Goal: Task Accomplishment & Management: Use online tool/utility

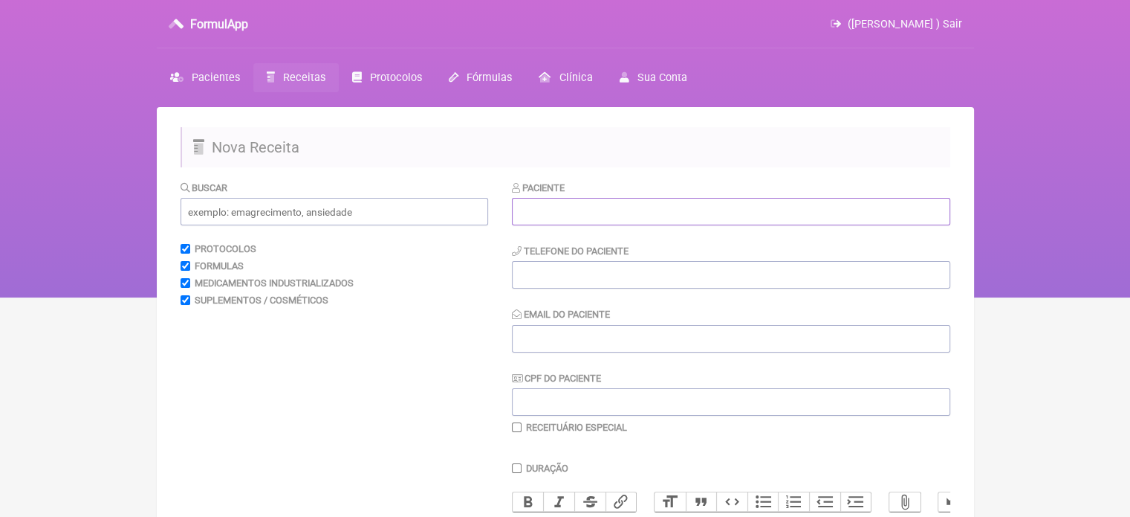
click at [549, 210] on input "text" at bounding box center [731, 211] width 439 height 27
paste input "ANDREA BRAGA DOS SANTOS"
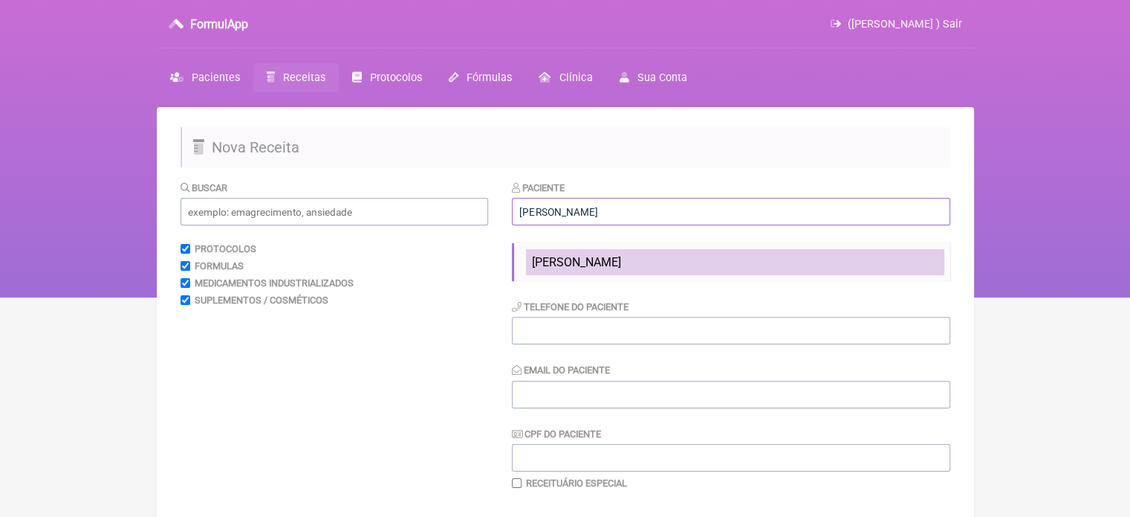
type input "ANDREA BRAGA DOS SANTOS"
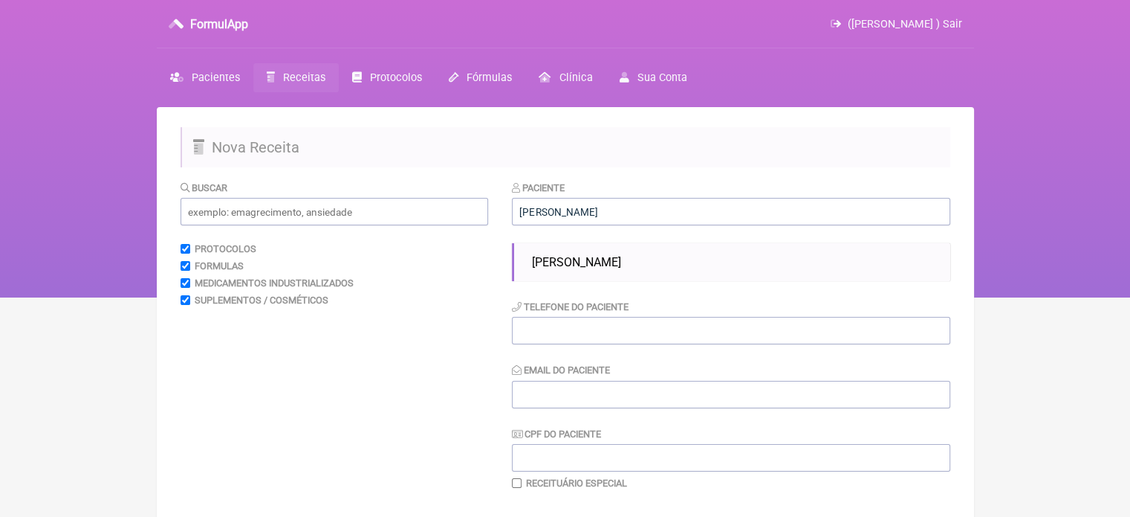
click at [569, 257] on span "ANDREA BRAGA DOS SANTOS" at bounding box center [576, 262] width 89 height 14
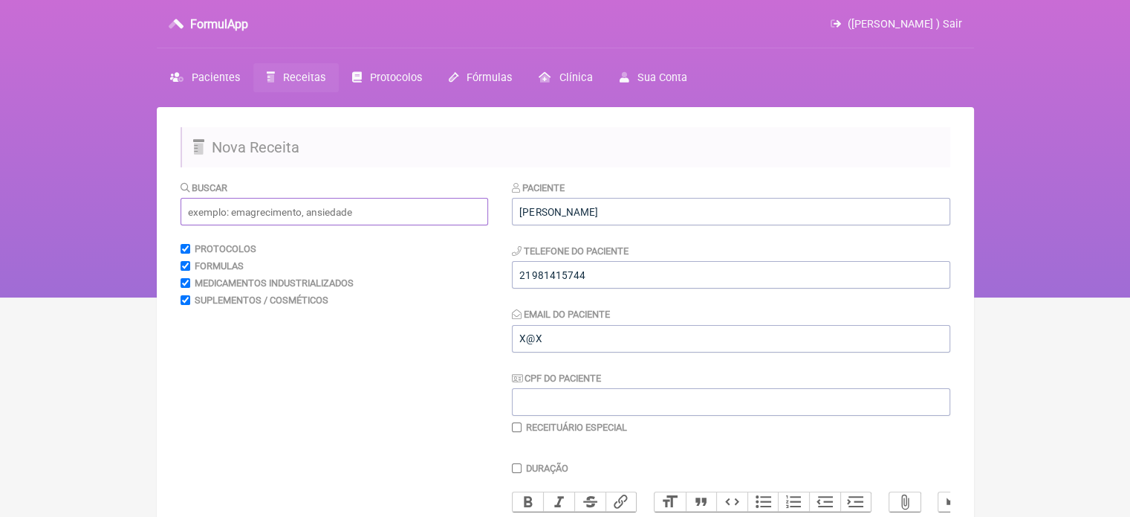
click at [336, 210] on input "text" at bounding box center [335, 211] width 308 height 27
click at [225, 77] on span "Pacientes" at bounding box center [216, 77] width 48 height 13
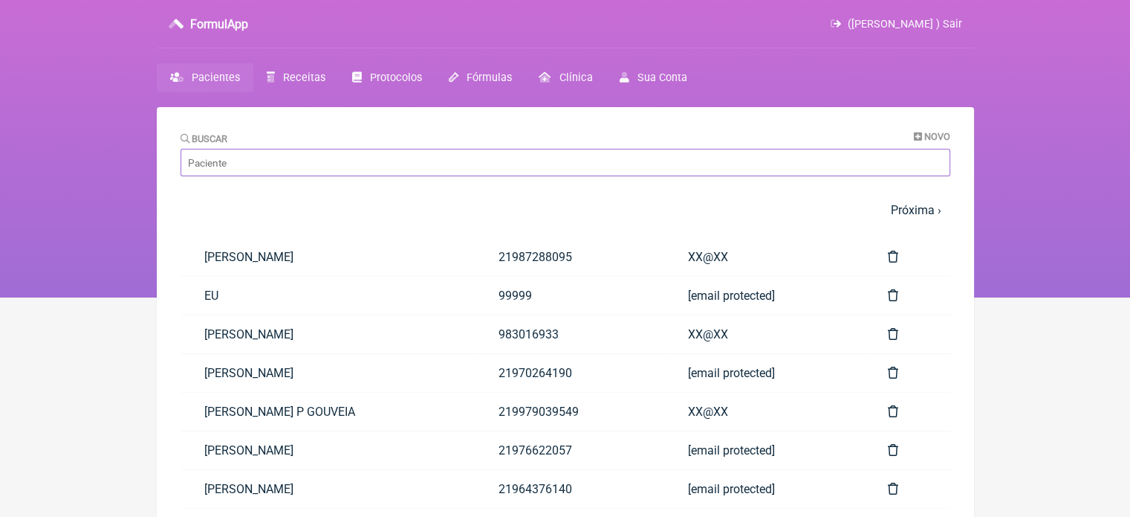
click at [236, 157] on input "Buscar" at bounding box center [566, 162] width 770 height 27
paste input "ANDREA BRAGA DOS SANTOS"
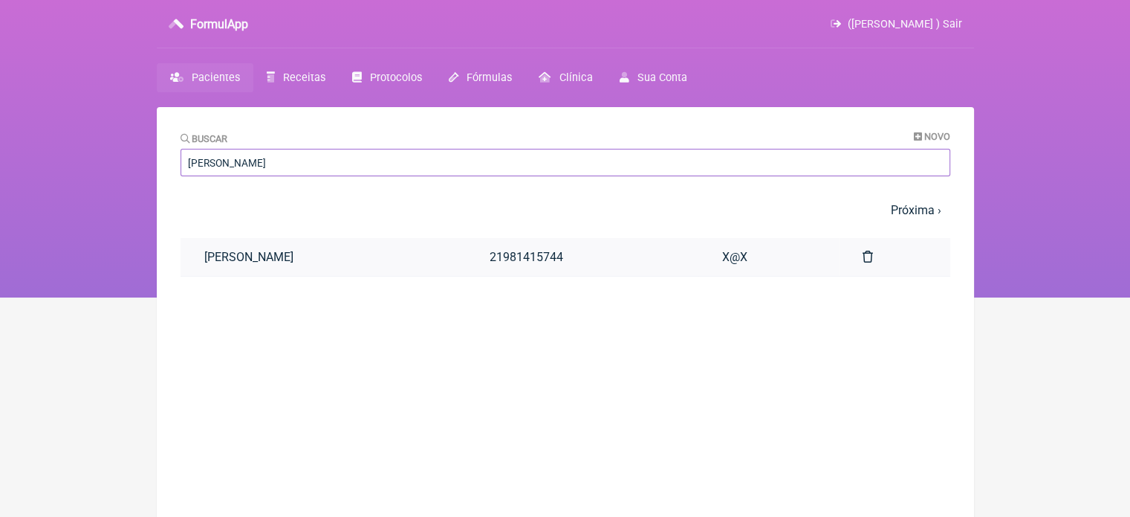
type input "ANDREA BRAGA DOS SANTOS"
click at [300, 254] on link "ANDREA BRAGA DOS SANTOS" at bounding box center [323, 257] width 285 height 38
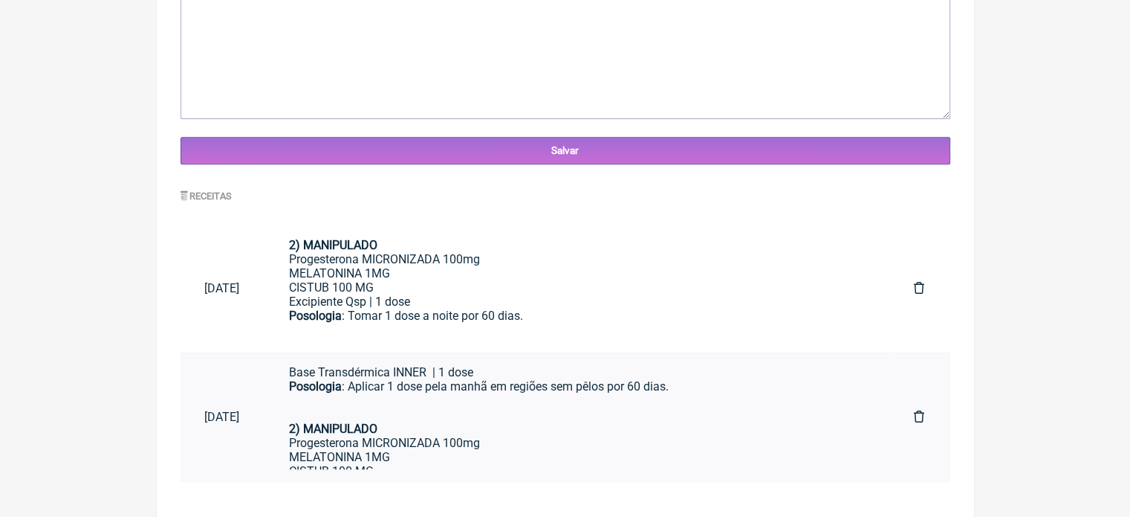
scroll to position [28, 0]
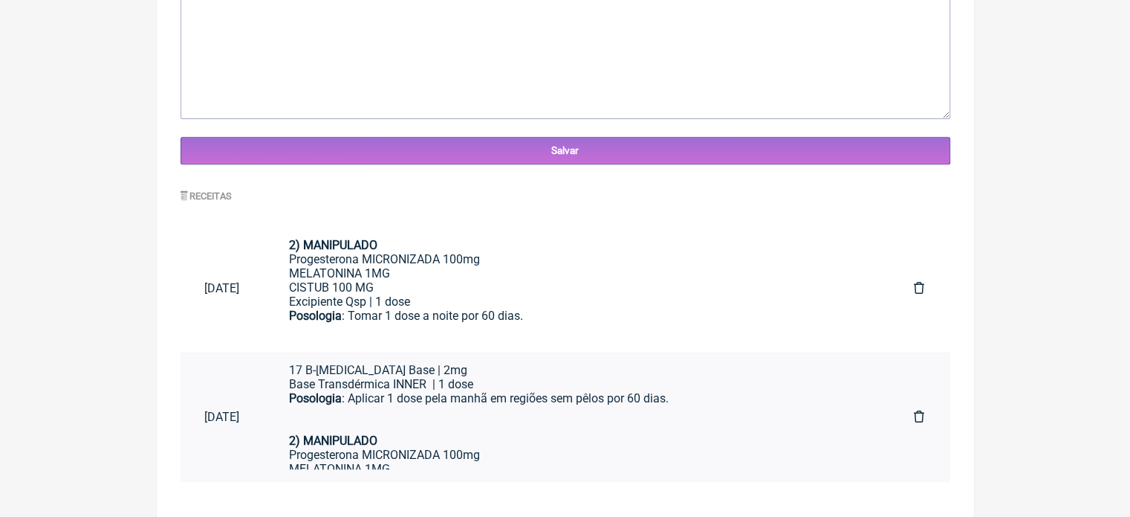
click at [482, 427] on div "Posologia : Aplicar 1 dose pela manhã em regiões sem pêlos por 60 dias." at bounding box center [578, 412] width 578 height 42
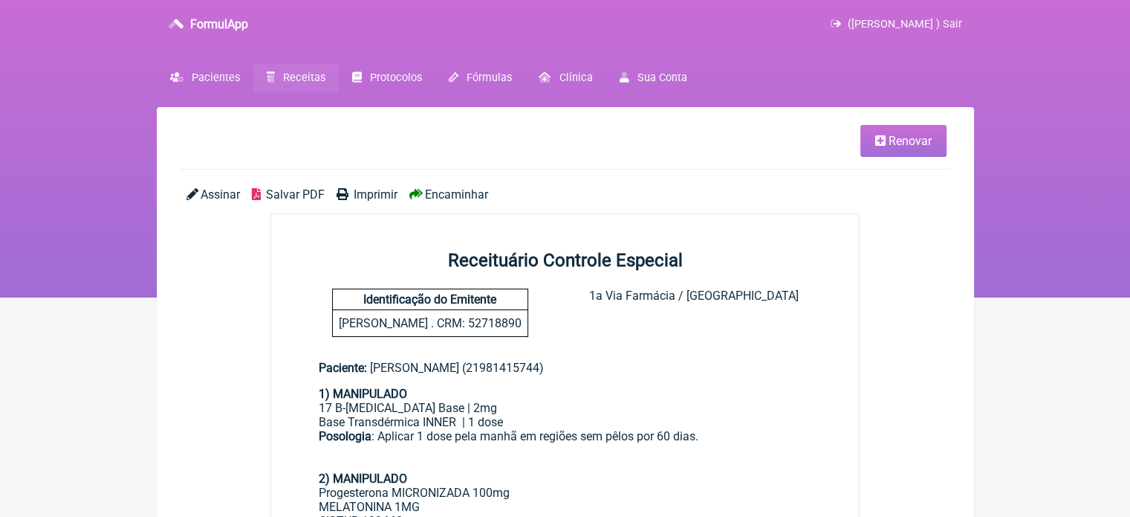
click at [369, 190] on span "Imprimir" at bounding box center [376, 194] width 44 height 14
click at [219, 80] on span "Pacientes" at bounding box center [216, 77] width 48 height 13
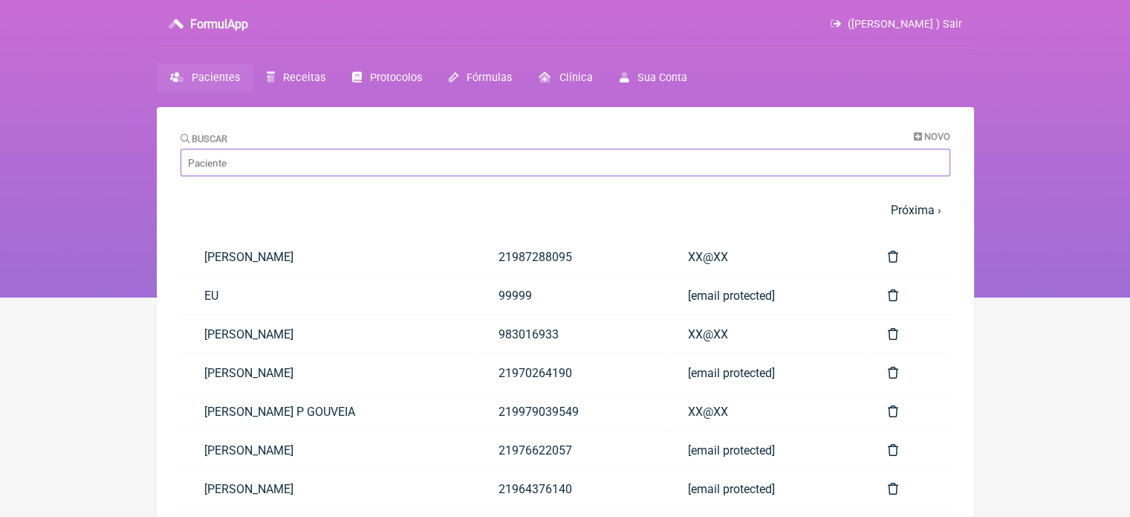
click at [318, 161] on input "Buscar" at bounding box center [566, 162] width 770 height 27
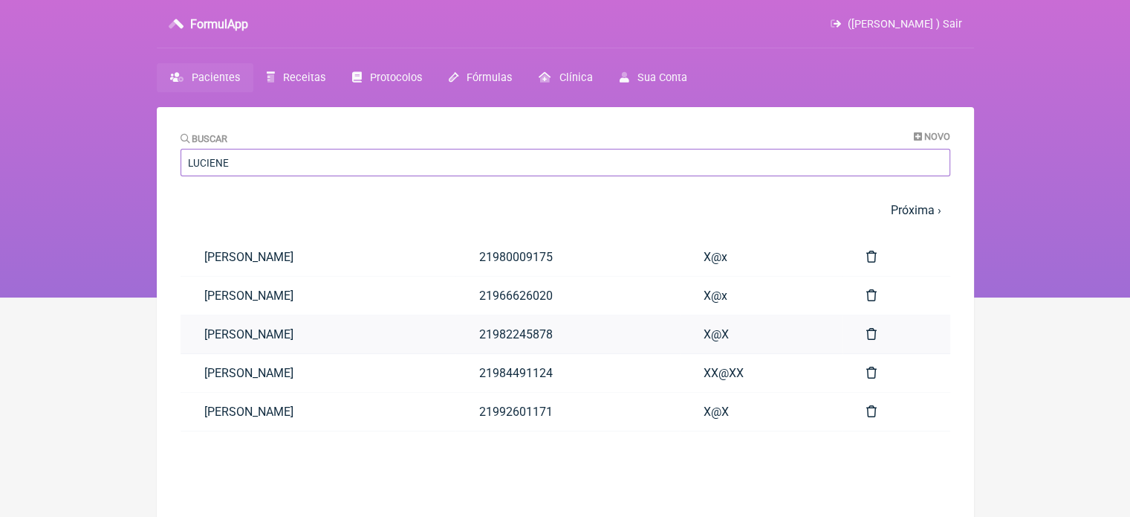
type input "LUCIENE"
click at [336, 327] on link "LUCIENE DA SILVA PEÇANHA" at bounding box center [319, 334] width 276 height 38
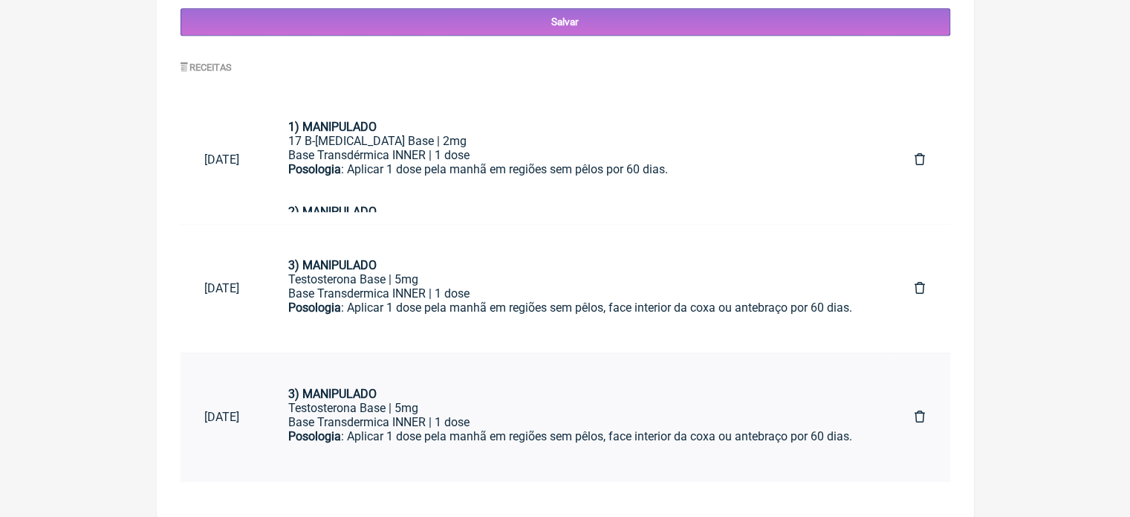
scroll to position [190, 0]
click at [433, 432] on div "Posologia : Aplicar 1 dose pela manhã em regiões sem pêlos, face interior da co…" at bounding box center [577, 443] width 579 height 28
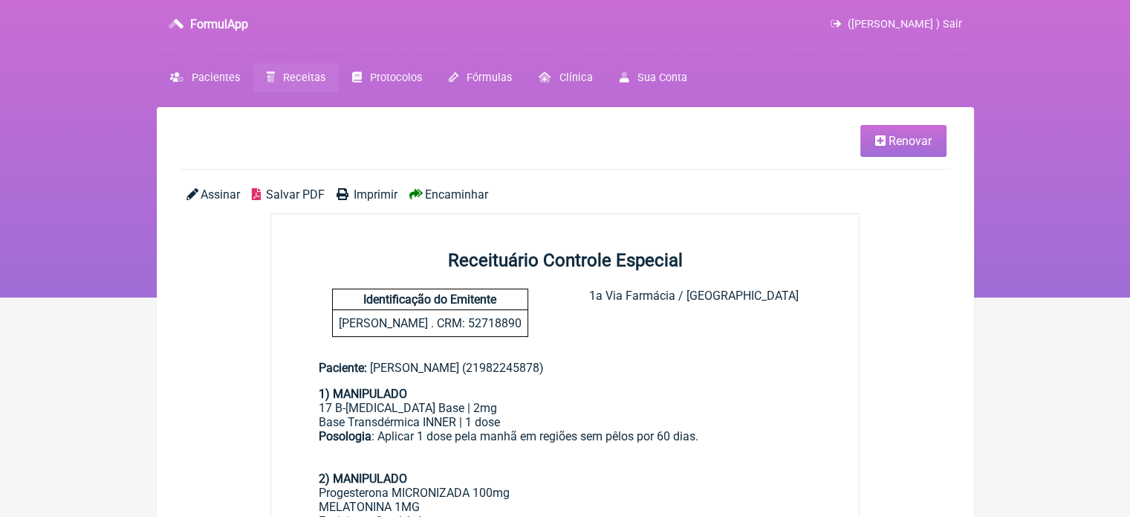
click at [877, 140] on icon at bounding box center [881, 141] width 10 height 12
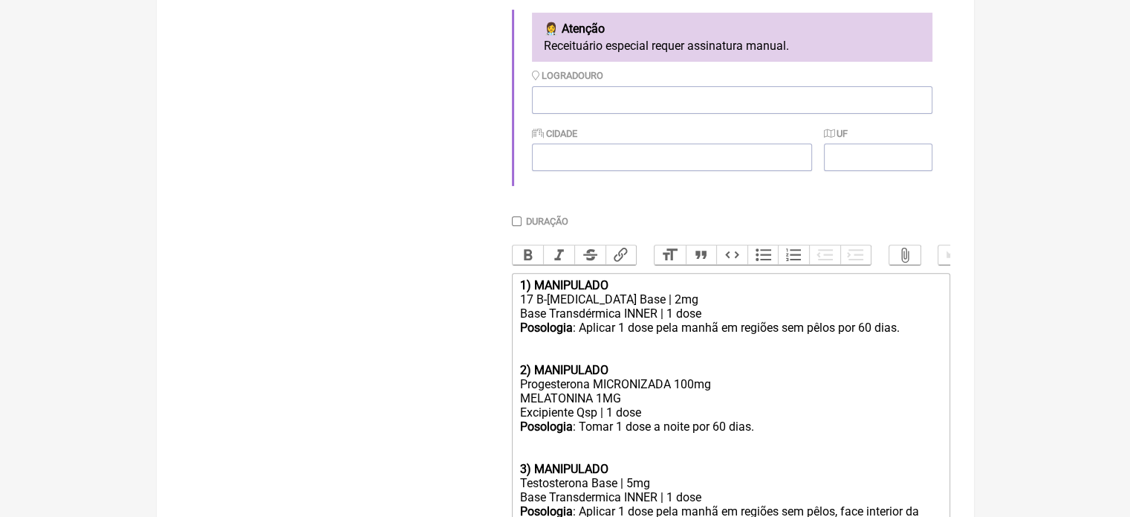
scroll to position [446, 0]
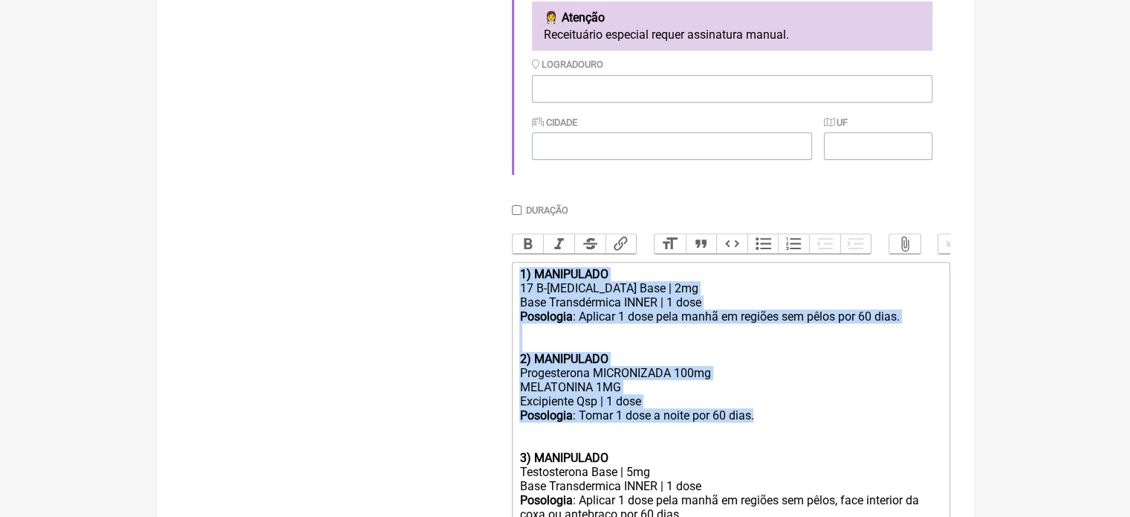
drag, startPoint x: 785, startPoint y: 437, endPoint x: 490, endPoint y: 290, distance: 329.7
click at [490, 290] on form "Buscar Protocolos Formulas Medicamentos Industrializados Suplementos / Cosmétic…" at bounding box center [566, 177] width 770 height 887
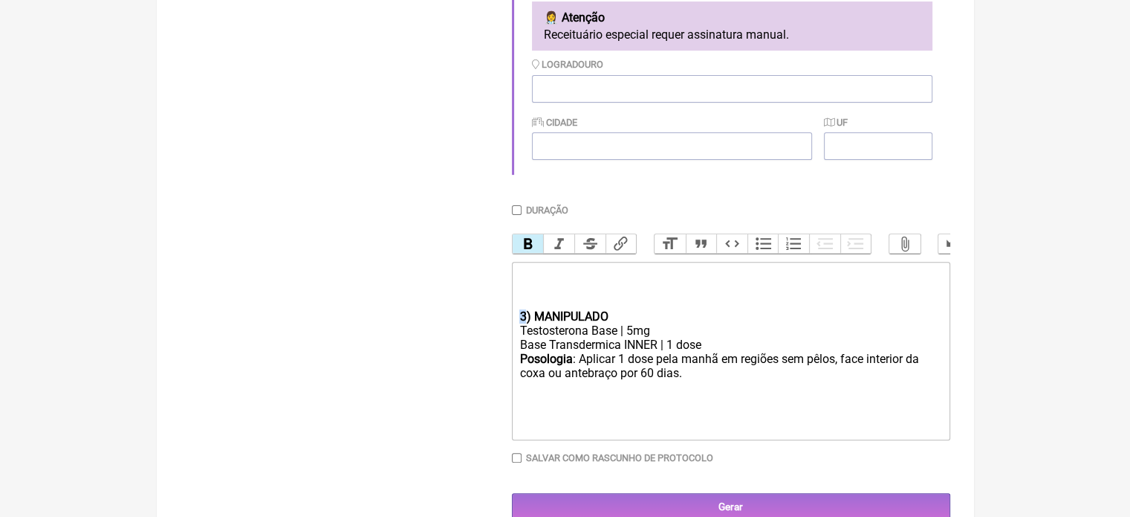
drag, startPoint x: 525, startPoint y: 332, endPoint x: 511, endPoint y: 331, distance: 13.4
click at [512, 331] on trix-editor "3) MANIPULADO Testosterona Base | 5mg Base Transdermica INNER | 1 dose Posologi…" at bounding box center [731, 351] width 439 height 178
type trix-editor "<div><br><br><br><strong>1) MANIPULADO</strong></div><div>Testosterona Base | 5…"
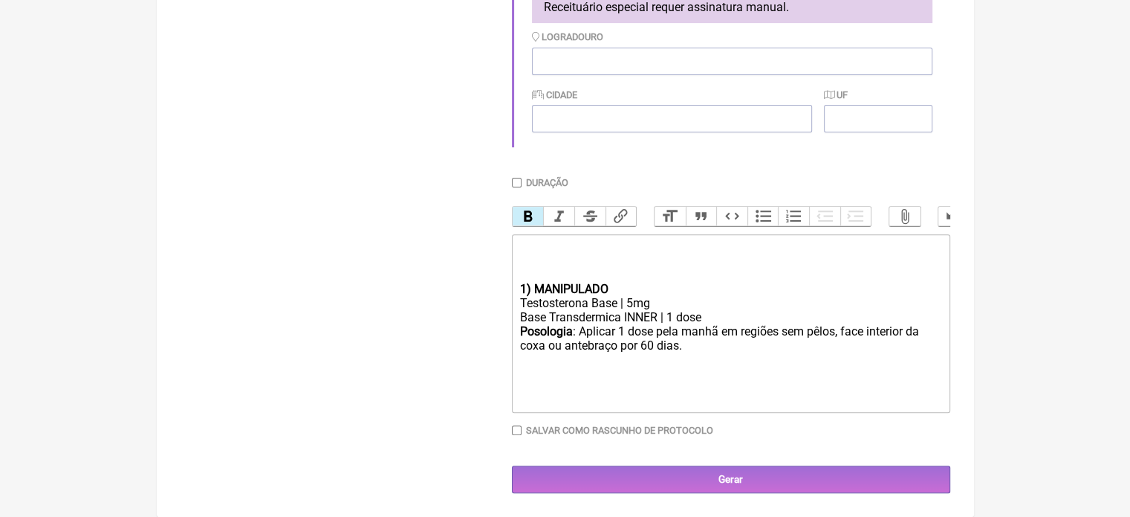
scroll to position [486, 0]
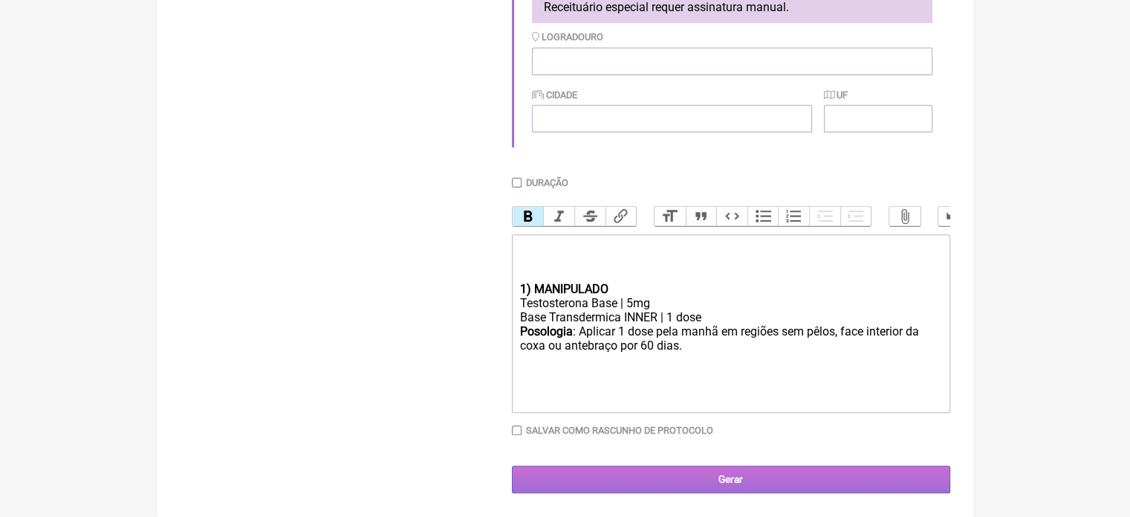
click at [737, 471] on input "Gerar" at bounding box center [731, 478] width 439 height 27
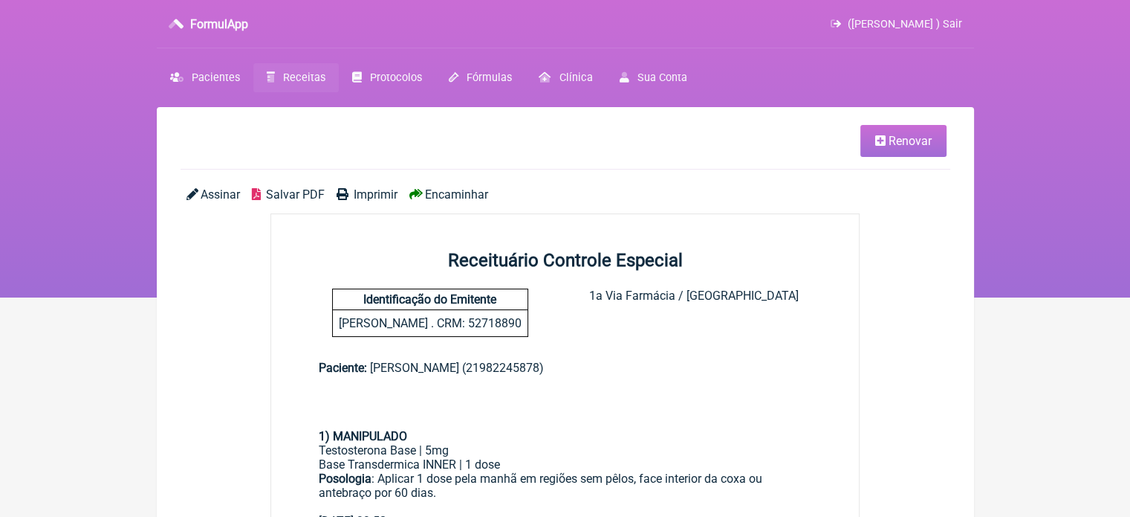
click at [370, 192] on span "Imprimir" at bounding box center [376, 194] width 44 height 14
click at [184, 76] on link "Pacientes" at bounding box center [205, 77] width 97 height 29
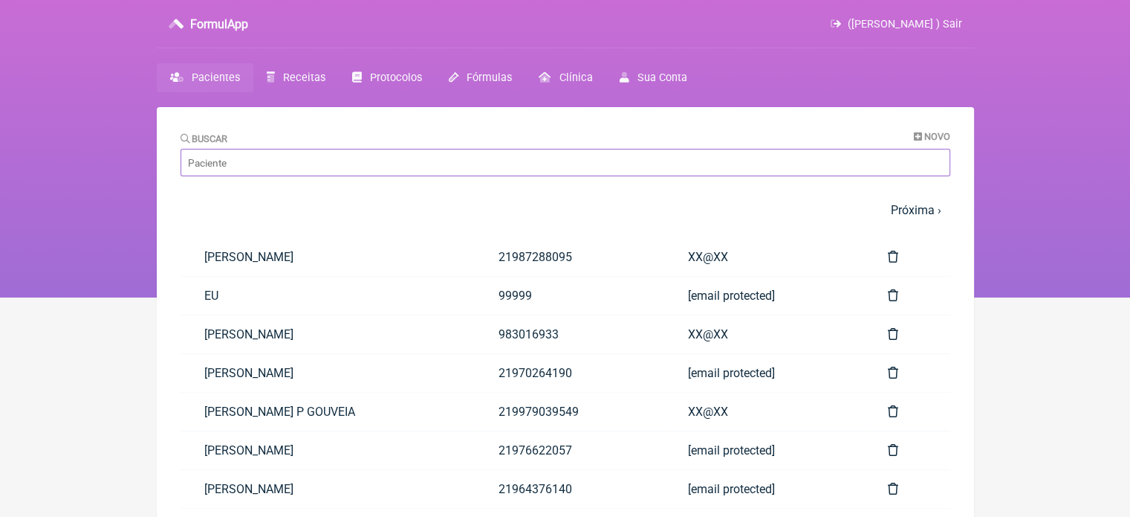
click at [270, 167] on input "Buscar" at bounding box center [566, 162] width 770 height 27
paste input "CRISTIANE LEAL DALTRO DALTRO"
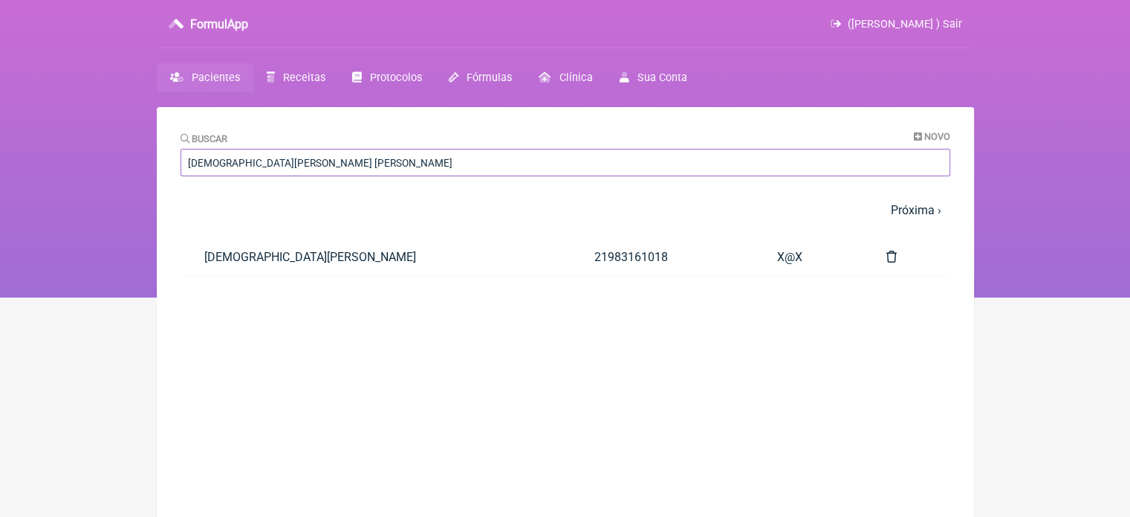
type input "CRISTIANE LEAL DALTRO DALTRO"
click at [315, 256] on link "[DEMOGRAPHIC_DATA][PERSON_NAME]" at bounding box center [376, 257] width 391 height 38
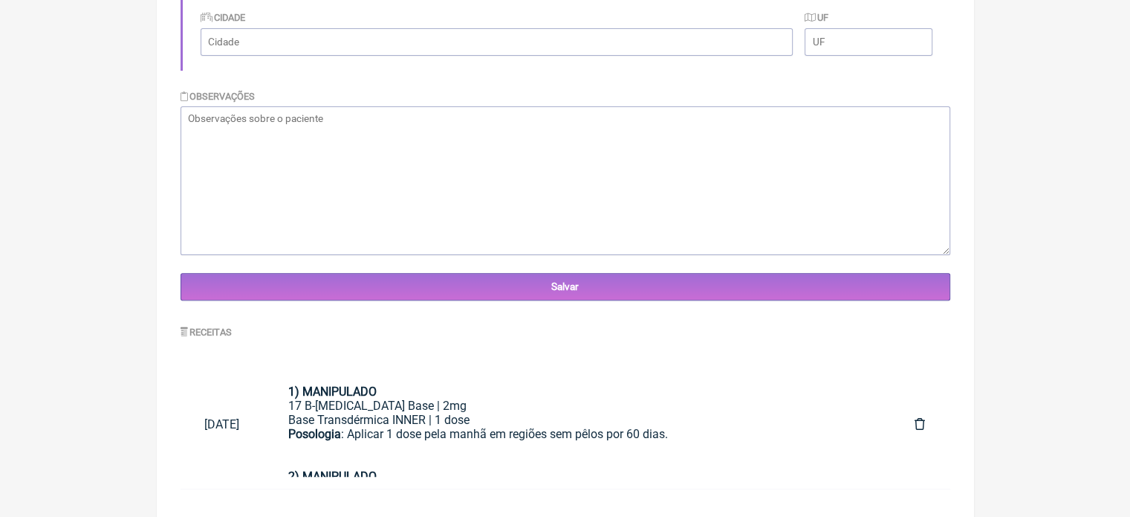
scroll to position [443, 0]
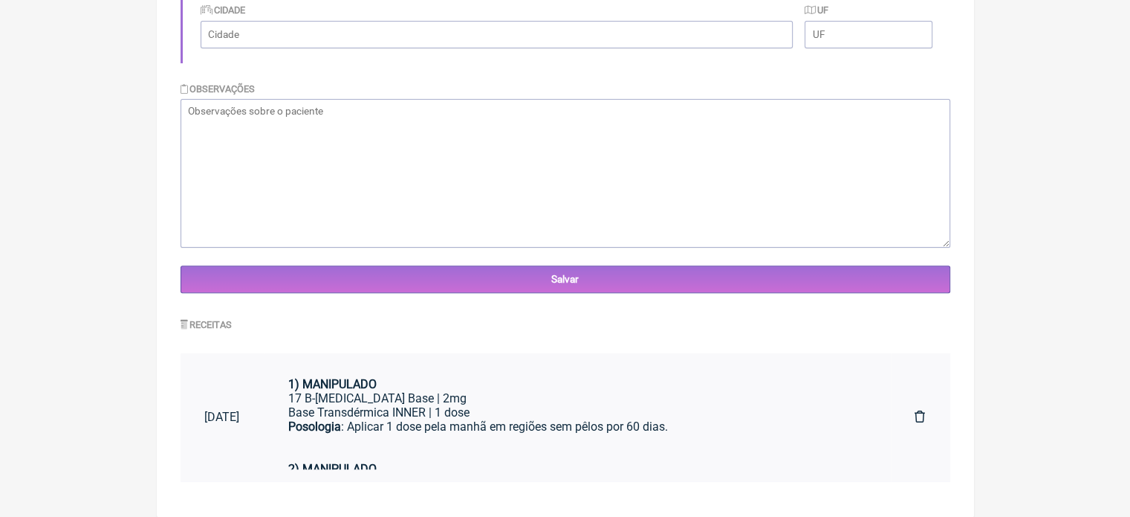
click at [433, 426] on div "Posologia : Aplicar 1 dose pela manhã em regiões sem pêlos por 60 dias." at bounding box center [577, 440] width 579 height 42
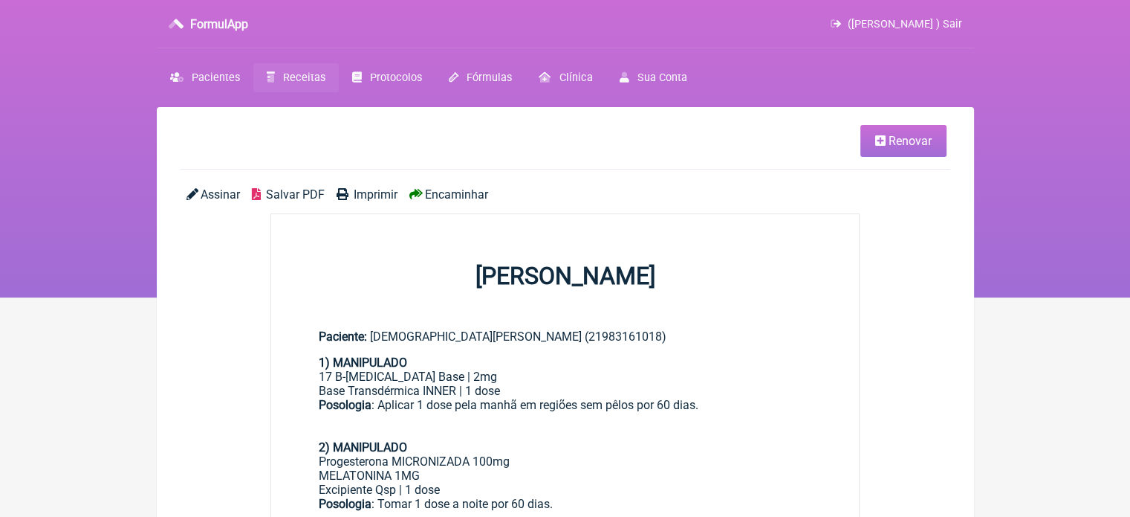
click at [882, 148] on link "Renovar" at bounding box center [904, 141] width 86 height 32
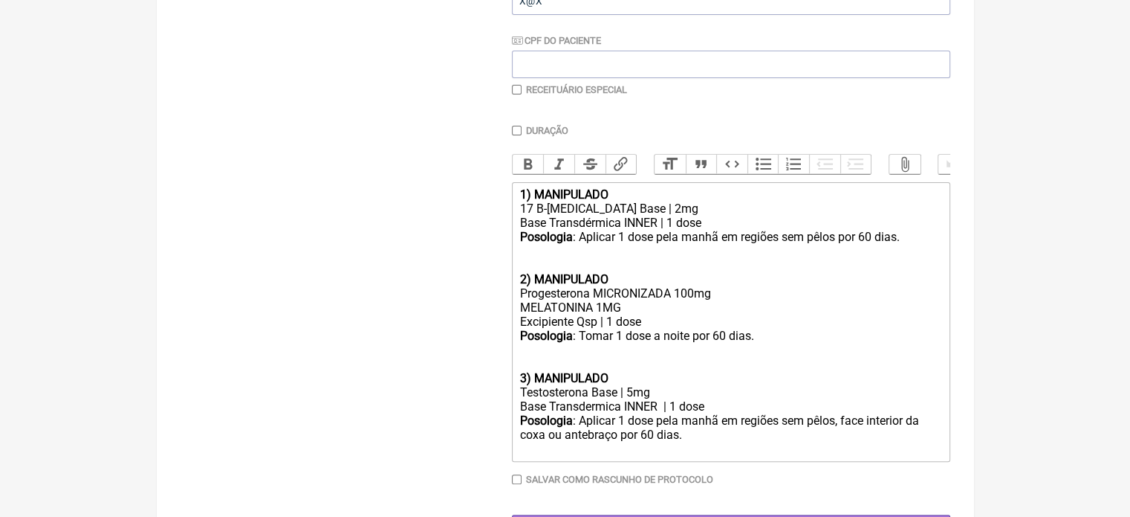
scroll to position [361, 0]
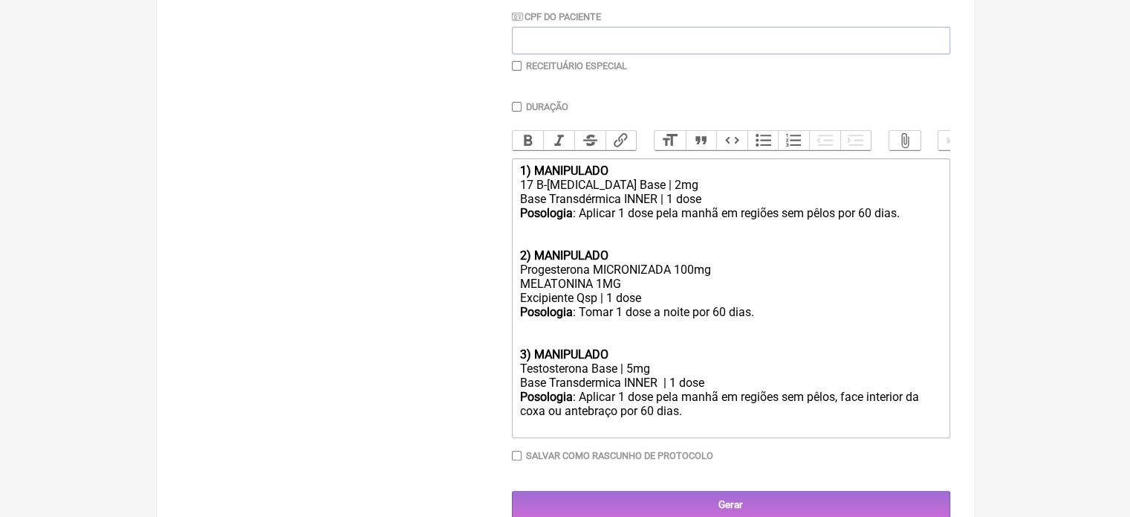
click at [635, 192] on div "17 B-[MEDICAL_DATA] Base | 2mg" at bounding box center [731, 185] width 422 height 14
click at [623, 291] on div "Progesterona MICRONIZADA 100mg MELATONINA 1MG" at bounding box center [731, 276] width 422 height 28
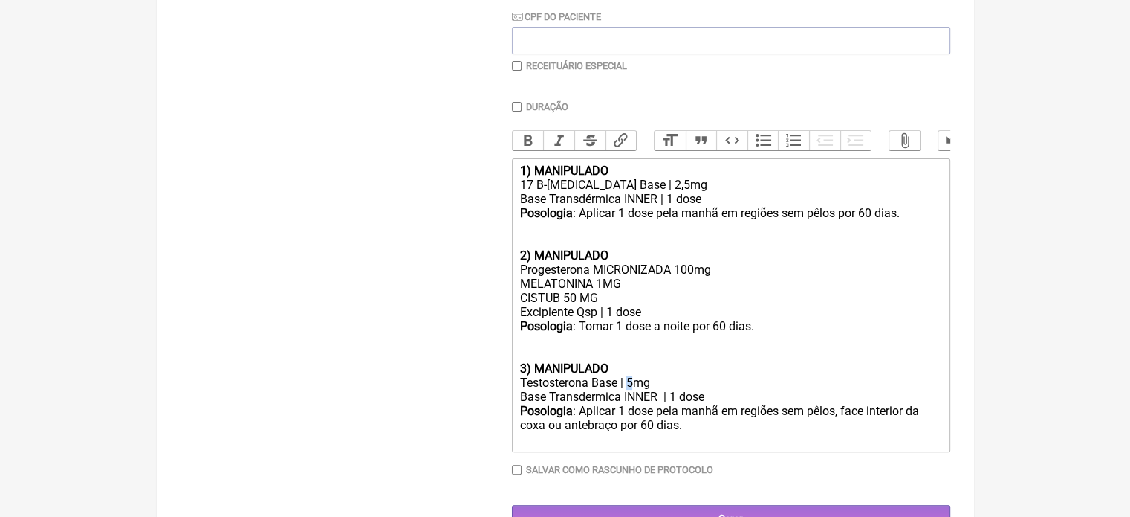
click at [628, 389] on div "Testosterona Base | 5mg" at bounding box center [731, 382] width 422 height 14
type trix-editor "<div><strong>1) MANIPULADO</strong></div><div>17 B-[MEDICAL_DATA] Base | 2,5mg<…"
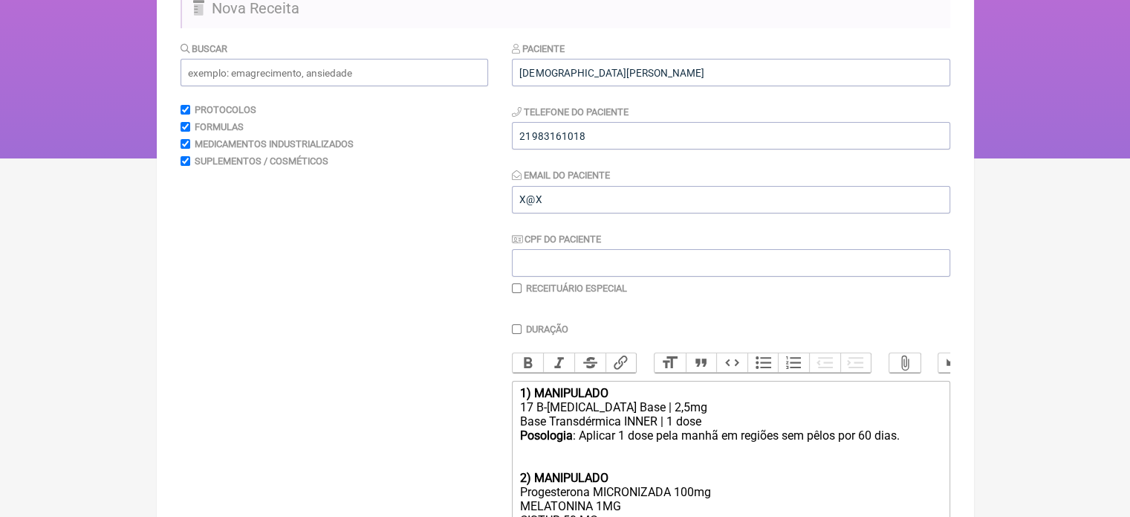
scroll to position [138, 0]
click at [519, 288] on input "checkbox" at bounding box center [517, 289] width 10 height 10
checkbox input "true"
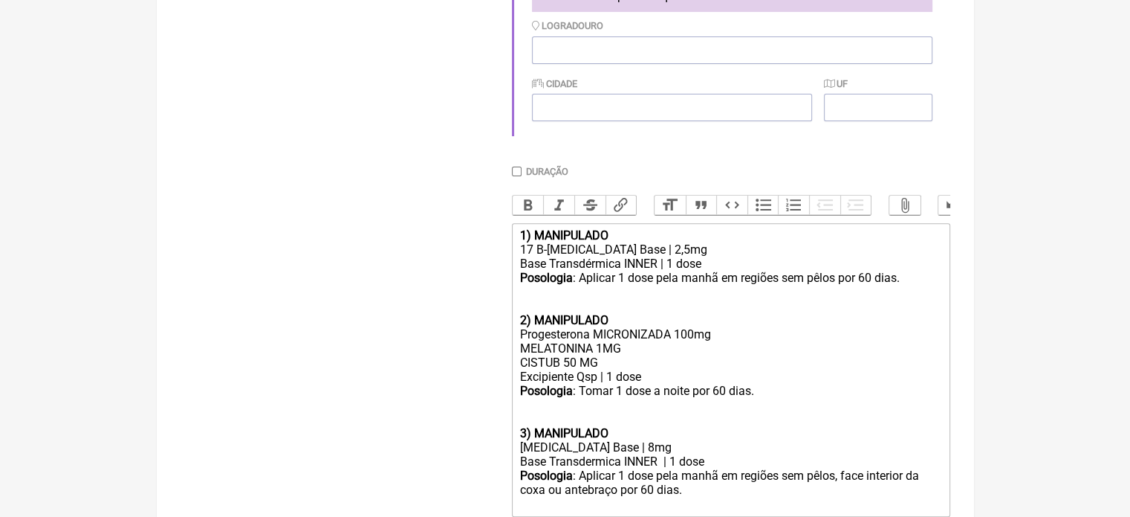
scroll to position [584, 0]
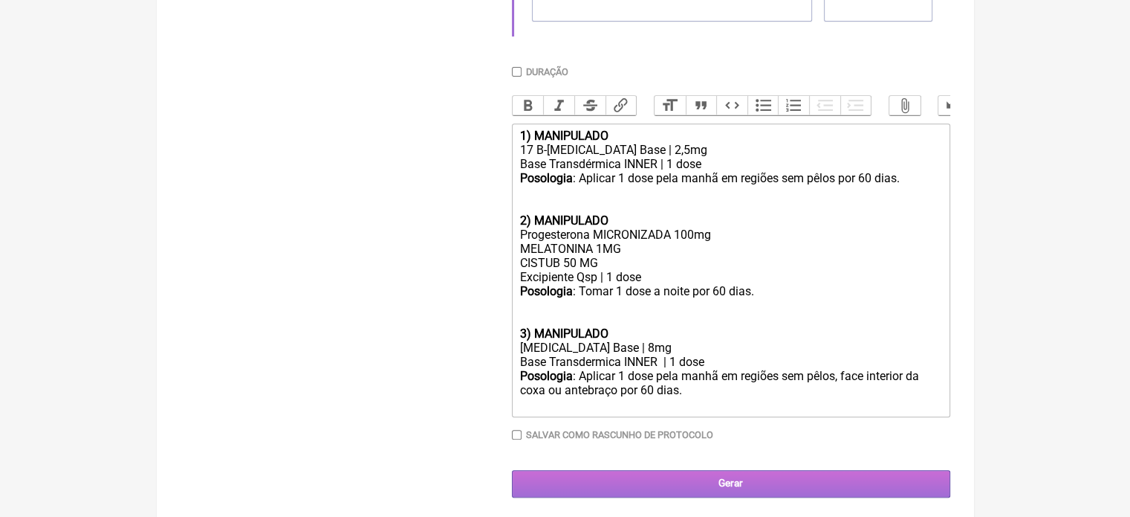
click at [767, 494] on input "Gerar" at bounding box center [731, 483] width 439 height 27
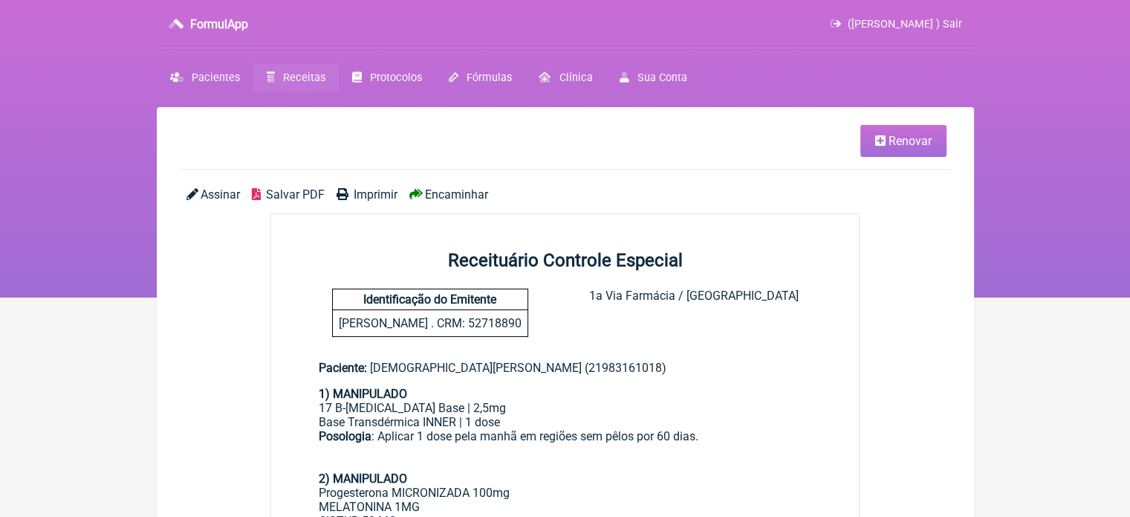
click at [366, 192] on span "Imprimir" at bounding box center [376, 194] width 44 height 14
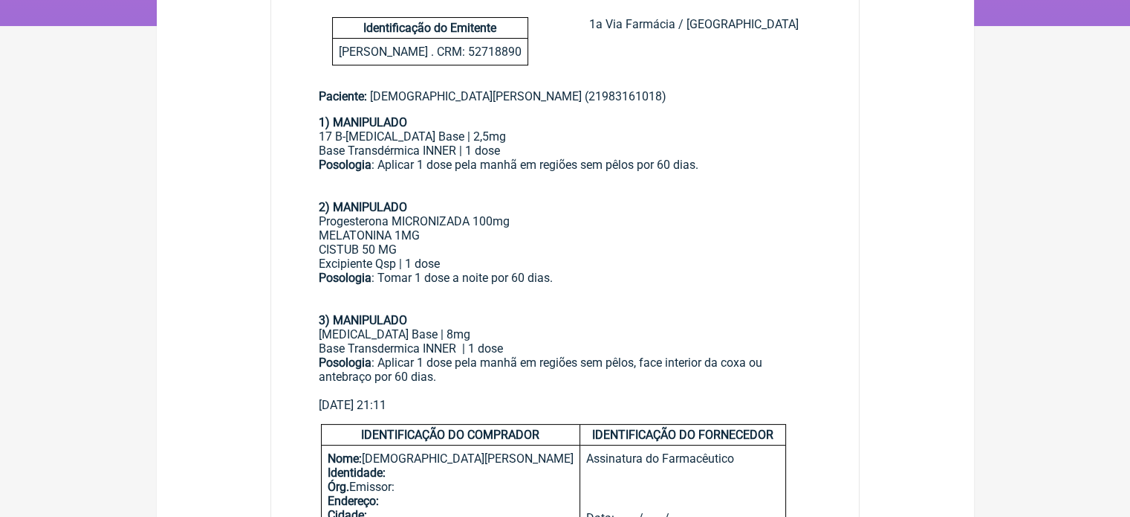
scroll to position [297, 0]
